Goal: Information Seeking & Learning: Learn about a topic

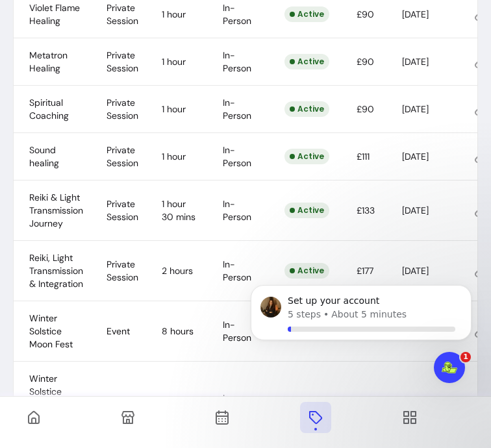
scroll to position [659, 0]
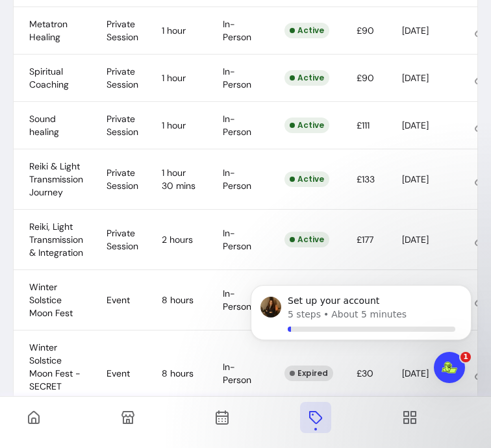
click at [62, 170] on td "Reiki & Light Transmission Journey" at bounding box center [52, 179] width 77 height 60
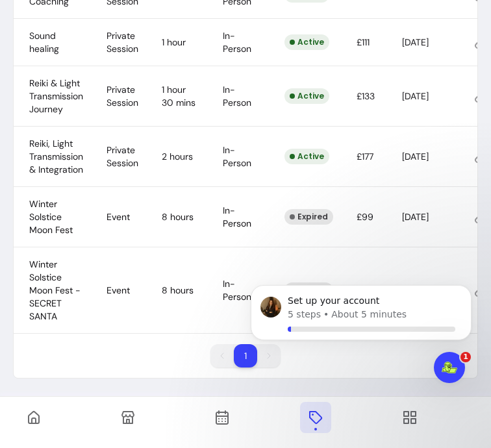
scroll to position [750, 0]
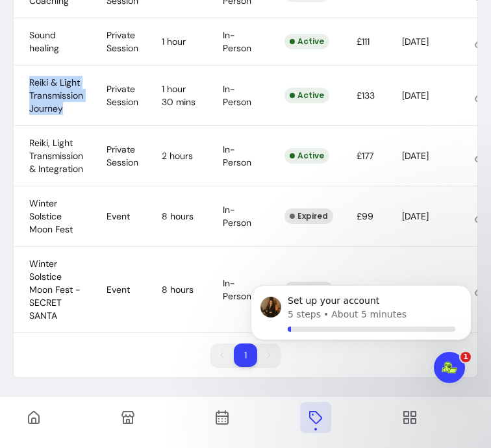
drag, startPoint x: 64, startPoint y: 103, endPoint x: 62, endPoint y: 96, distance: 7.0
click at [62, 96] on td "Reiki & Light Transmission Journey" at bounding box center [52, 96] width 77 height 60
copy span "Reiki & Light Transmission Journey"
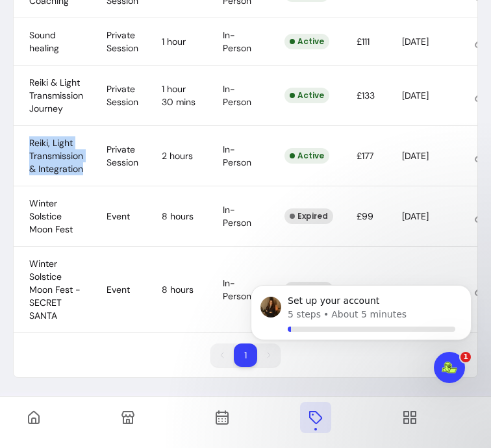
click at [81, 159] on td "Reiki, Light Transmission & Integration" at bounding box center [52, 156] width 77 height 60
copy span "Reiki, Light Transmission & Integration"
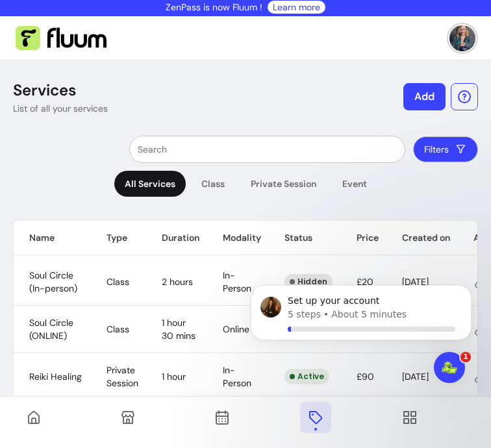
scroll to position [0, 0]
